Goal: Information Seeking & Learning: Check status

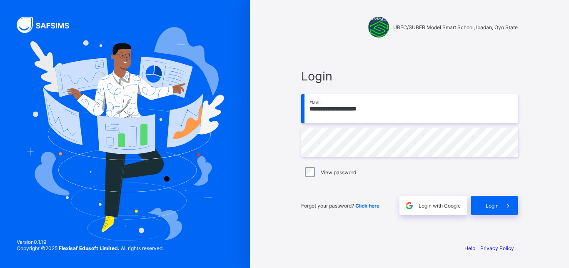
type input "**********"
click at [319, 170] on div "View password" at bounding box center [409, 172] width 212 height 10
click at [497, 206] on span "Login" at bounding box center [491, 205] width 13 height 6
type input "**********"
click at [484, 201] on div "Login" at bounding box center [494, 205] width 47 height 19
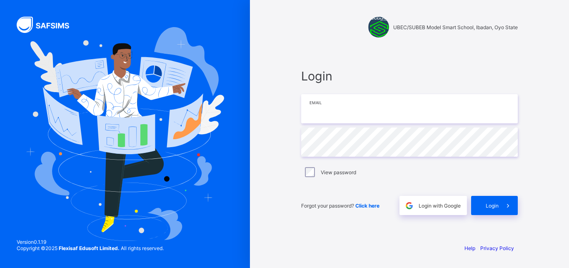
click at [387, 111] on input "email" at bounding box center [409, 108] width 216 height 29
type input "**********"
click at [320, 172] on label "View password" at bounding box center [337, 172] width 35 height 6
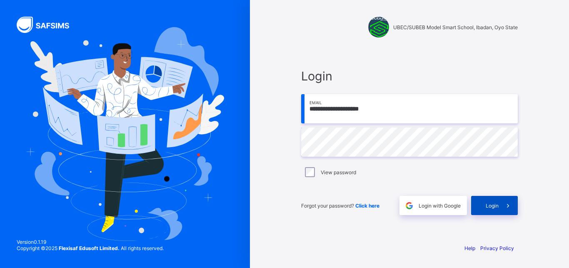
click at [488, 199] on div "Login" at bounding box center [494, 205] width 47 height 19
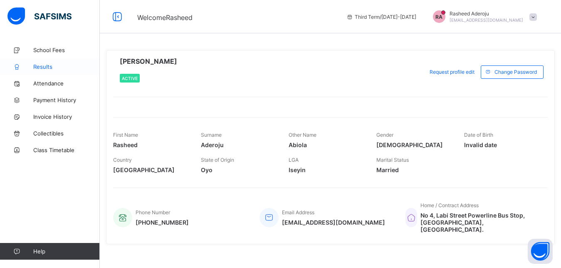
click at [42, 69] on span "Results" at bounding box center [66, 66] width 67 height 7
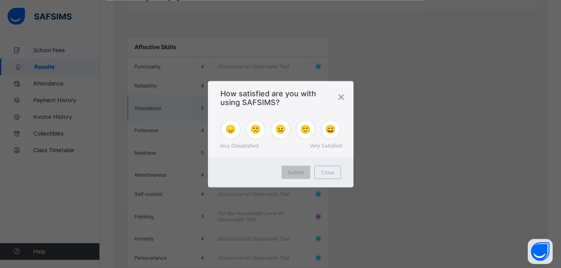
scroll to position [807, 0]
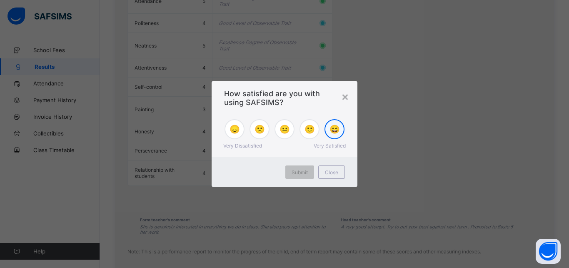
click at [335, 135] on div "😄" at bounding box center [334, 129] width 20 height 20
click at [296, 170] on span "Submit" at bounding box center [299, 172] width 16 height 6
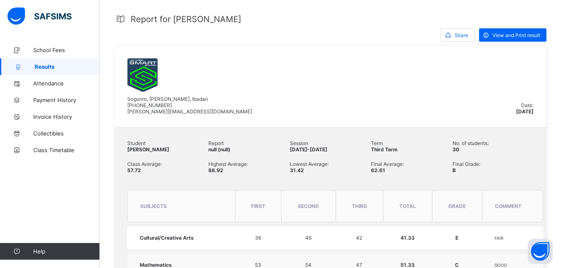
scroll to position [148, 0]
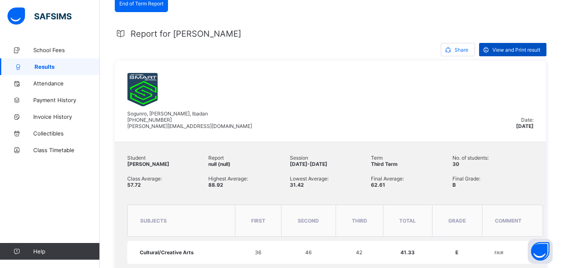
click at [518, 46] on div "View and Print result" at bounding box center [512, 49] width 67 height 13
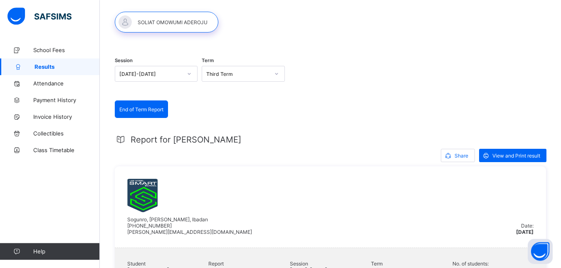
scroll to position [21, 0]
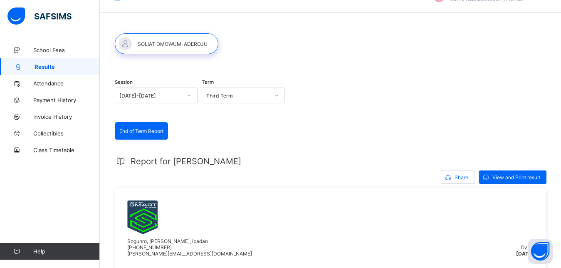
click at [215, 97] on div "Third Term" at bounding box center [237, 95] width 63 height 6
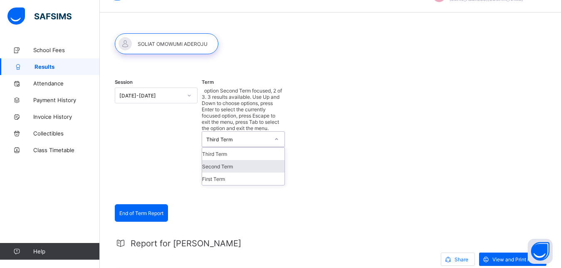
click at [225, 160] on div "Second Term" at bounding box center [243, 166] width 82 height 12
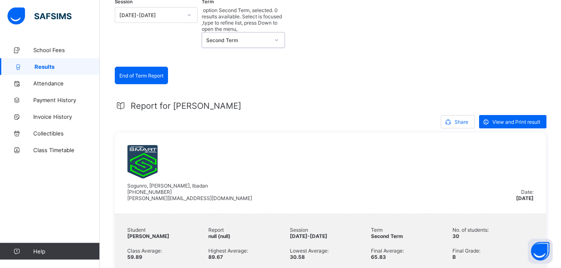
scroll to position [63, 0]
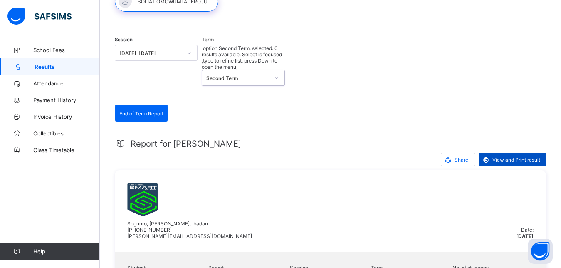
click at [522, 156] on span "View and Print result" at bounding box center [517, 159] width 48 height 6
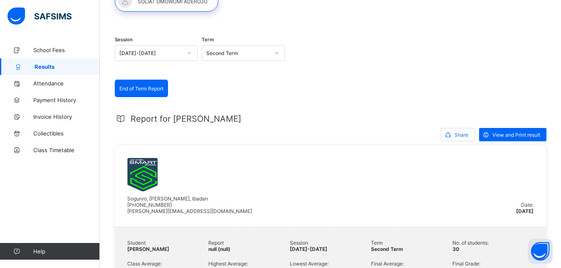
click at [248, 44] on div "Term Second Term" at bounding box center [243, 54] width 83 height 35
click at [251, 55] on div "Second Term" at bounding box center [237, 53] width 63 height 6
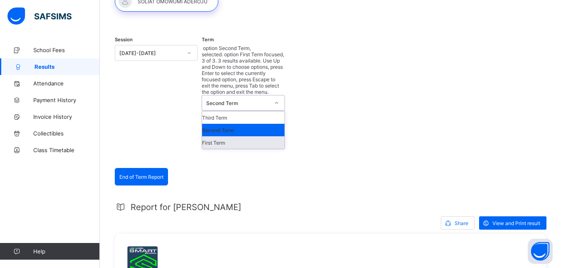
click at [253, 136] on div "First Term" at bounding box center [243, 142] width 82 height 12
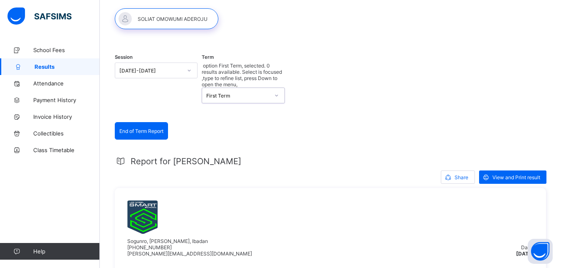
scroll to position [98, 0]
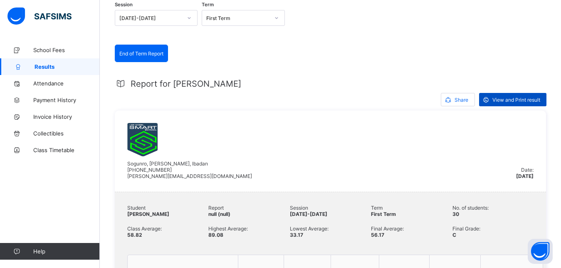
click at [515, 98] on span "View and Print result" at bounding box center [517, 100] width 48 height 6
drag, startPoint x: 63, startPoint y: 154, endPoint x: 86, endPoint y: 137, distance: 28.6
click at [68, 151] on link "Class Timetable" at bounding box center [50, 150] width 100 height 17
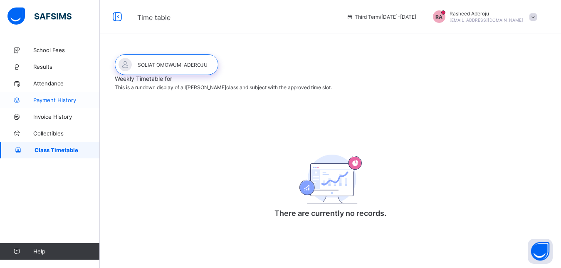
click at [54, 100] on span "Payment History" at bounding box center [66, 100] width 67 height 7
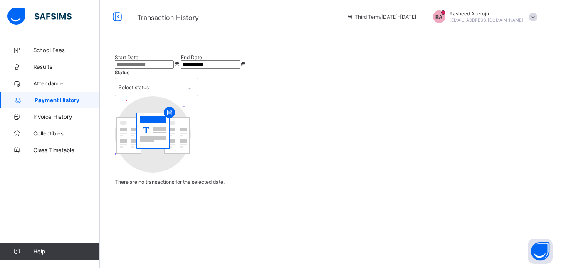
click at [174, 69] on input at bounding box center [144, 64] width 59 height 8
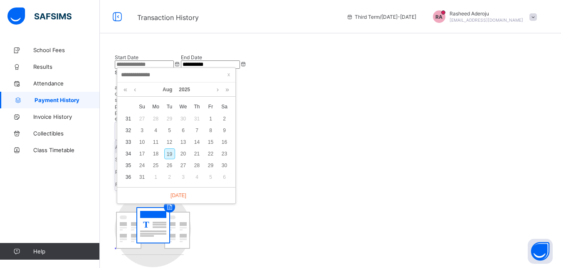
click at [149, 123] on div "Select status" at bounding box center [134, 131] width 30 height 16
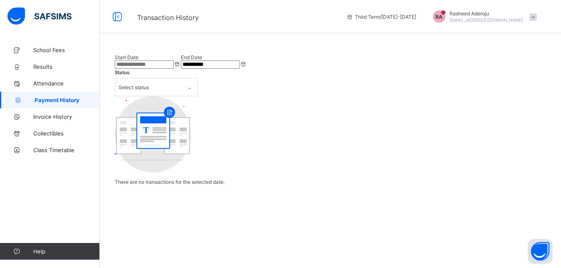
click at [234, 130] on div "**********" at bounding box center [331, 119] width 432 height 131
click at [57, 77] on link "Attendance" at bounding box center [50, 83] width 100 height 17
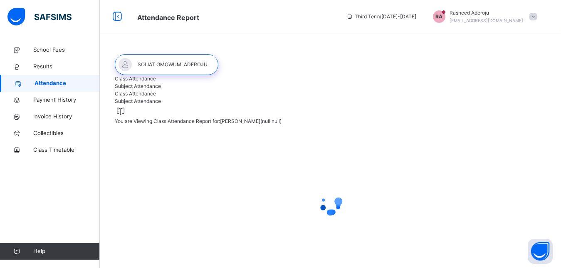
select select "****"
select select "*"
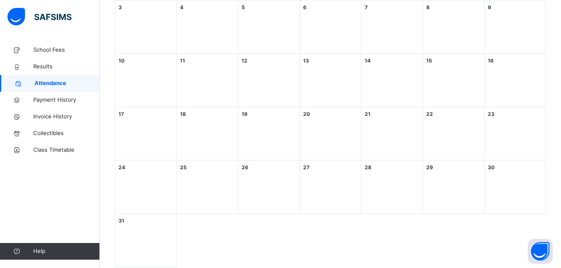
scroll to position [140, 0]
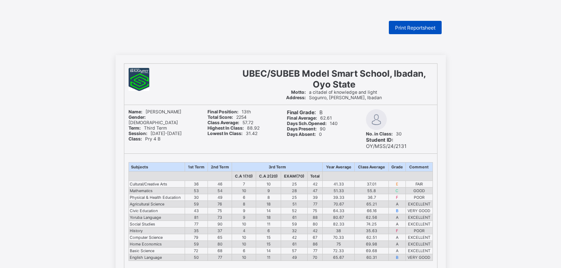
click at [425, 26] on span "Print Reportsheet" at bounding box center [415, 28] width 40 height 6
